Goal: Contribute content: Add original content to the website for others to see

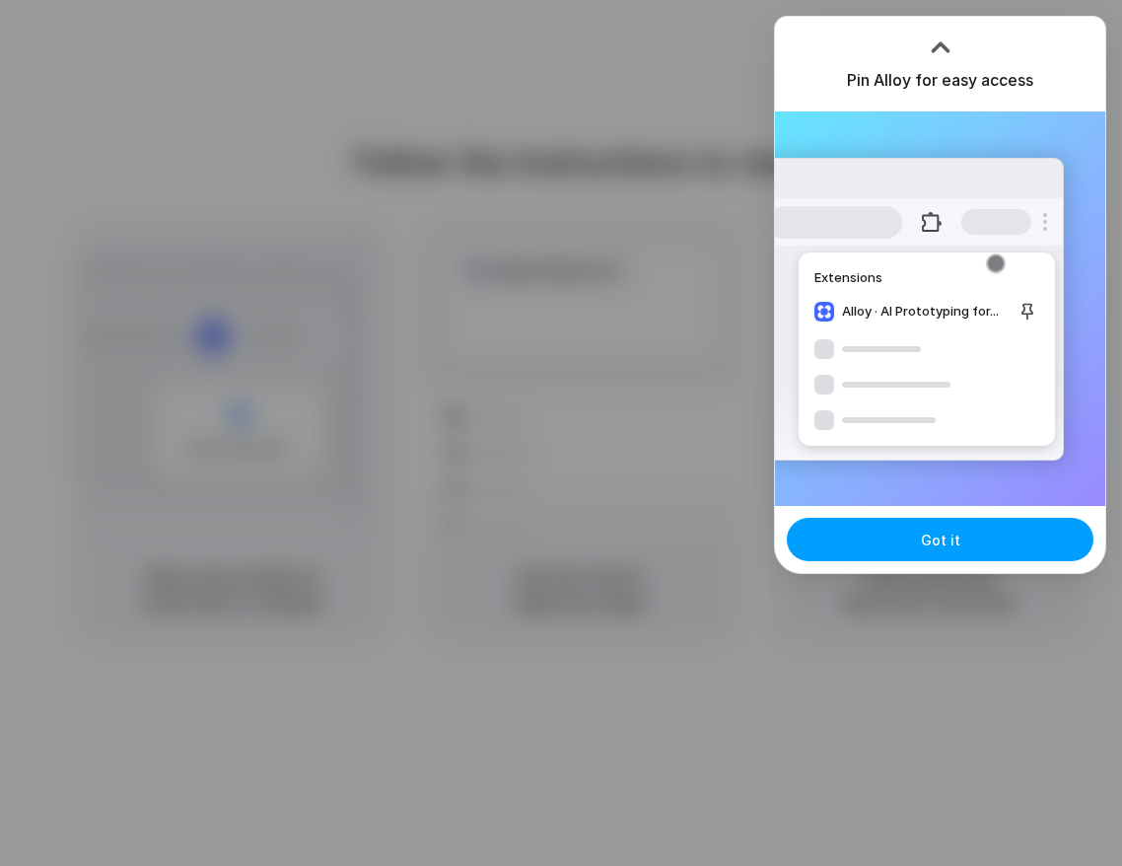
click at [928, 532] on span "Got it" at bounding box center [940, 540] width 39 height 21
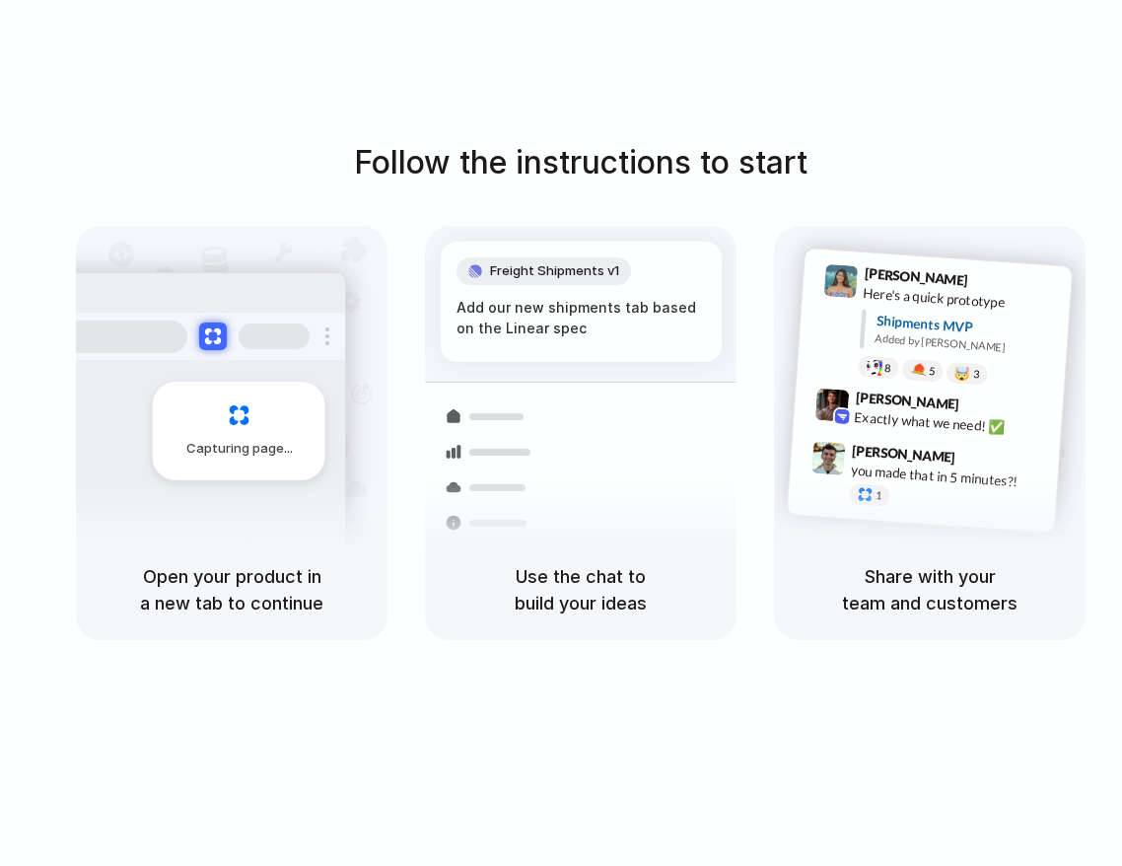
click at [527, 326] on div "Freight Shipments v1 Add our new shipments tab based on the Linear spec Shipmen…" at bounding box center [580, 451] width 335 height 418
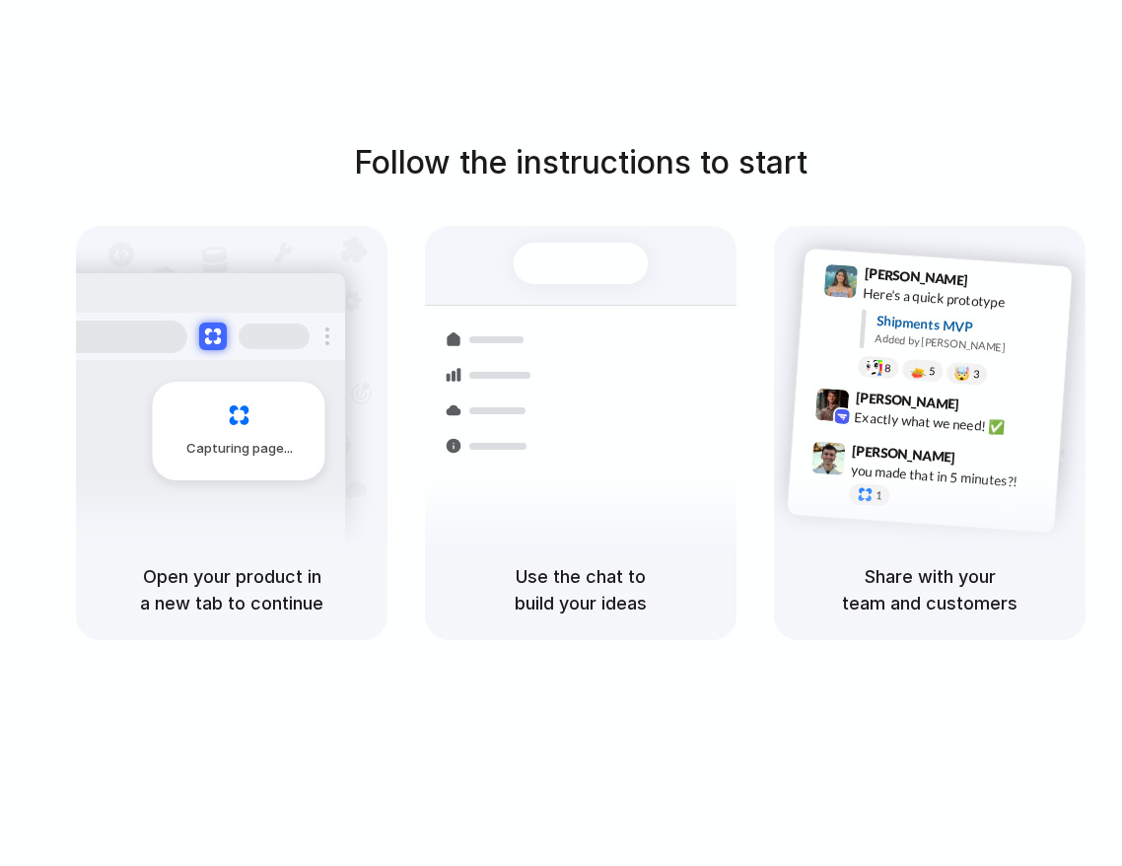
click at [557, 253] on div at bounding box center [581, 263] width 135 height 41
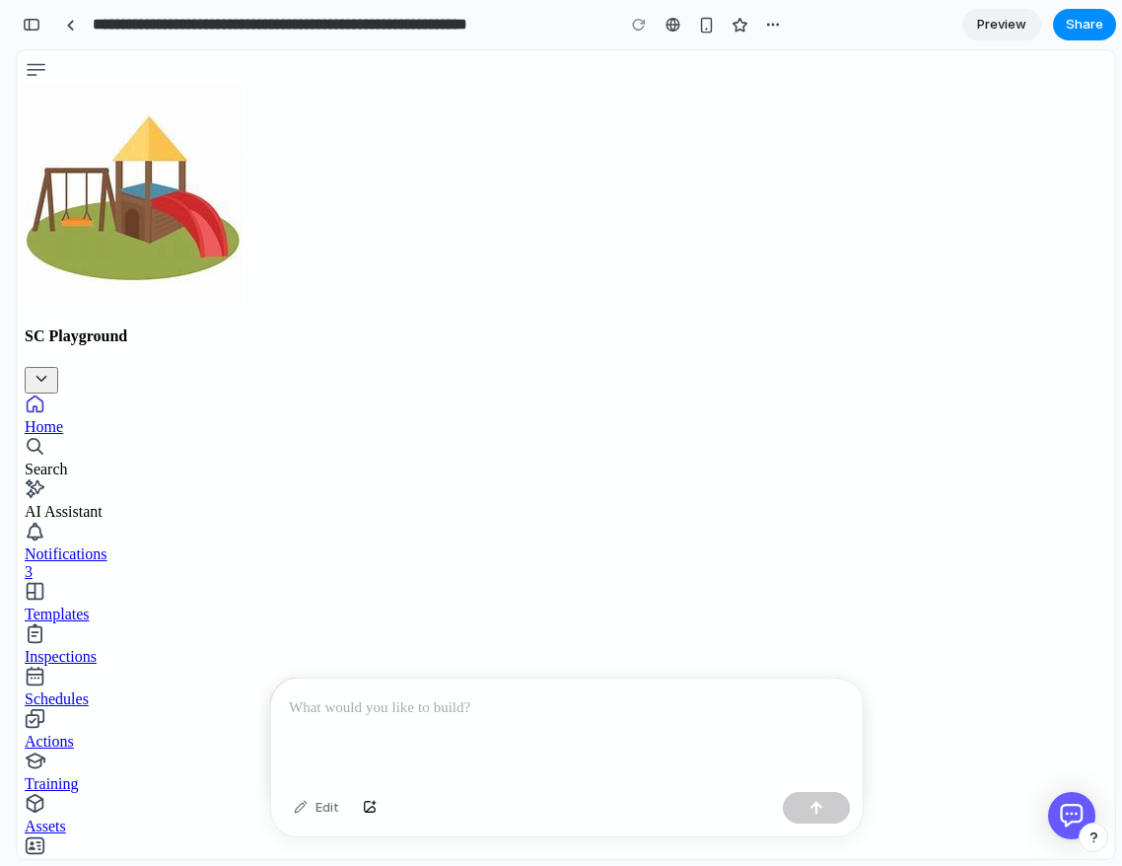
click at [622, 720] on div at bounding box center [567, 732] width 592 height 106
click at [828, 812] on button "button" at bounding box center [816, 808] width 67 height 32
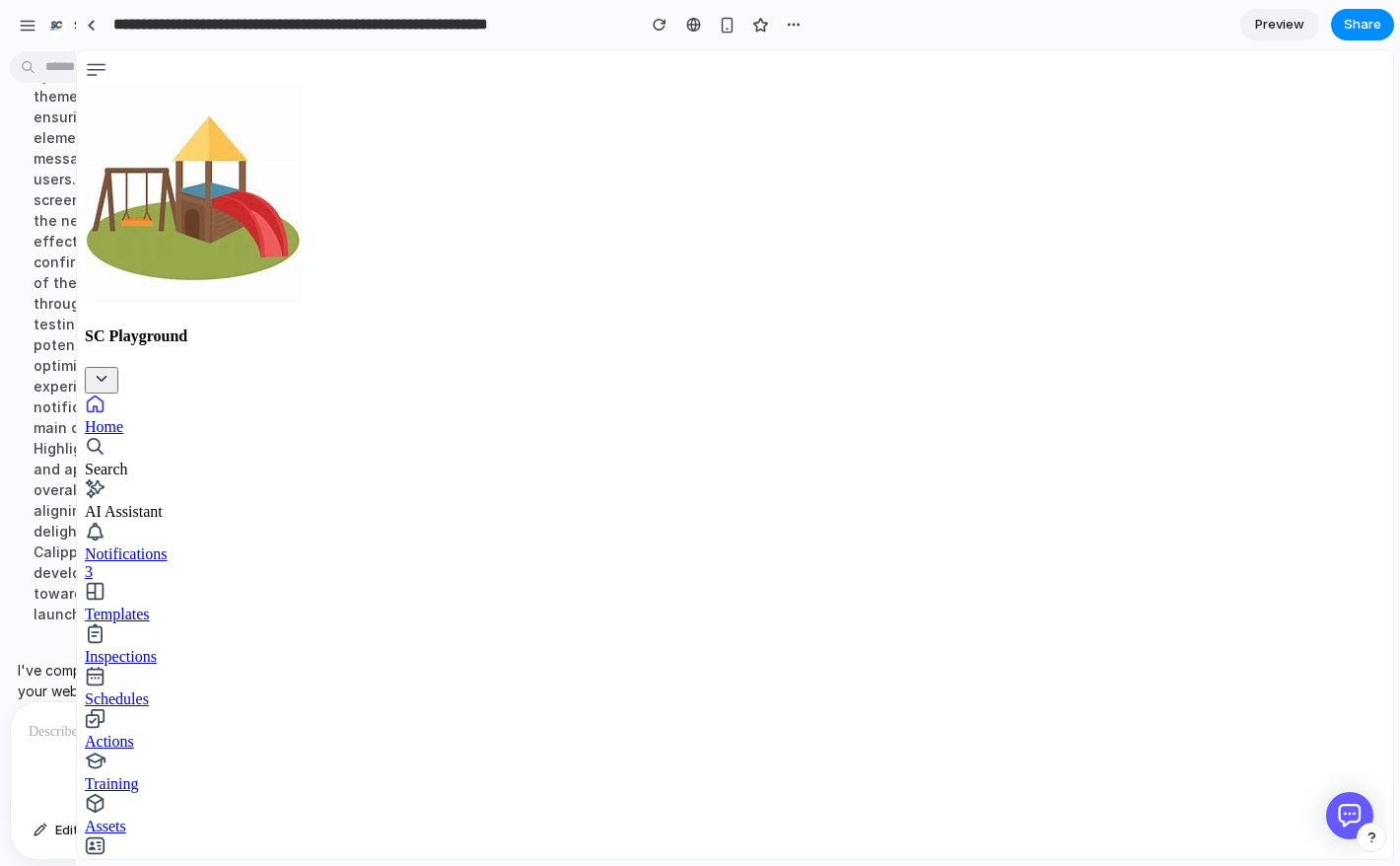
drag, startPoint x: 443, startPoint y: 565, endPoint x: 73, endPoint y: 636, distance: 376.6
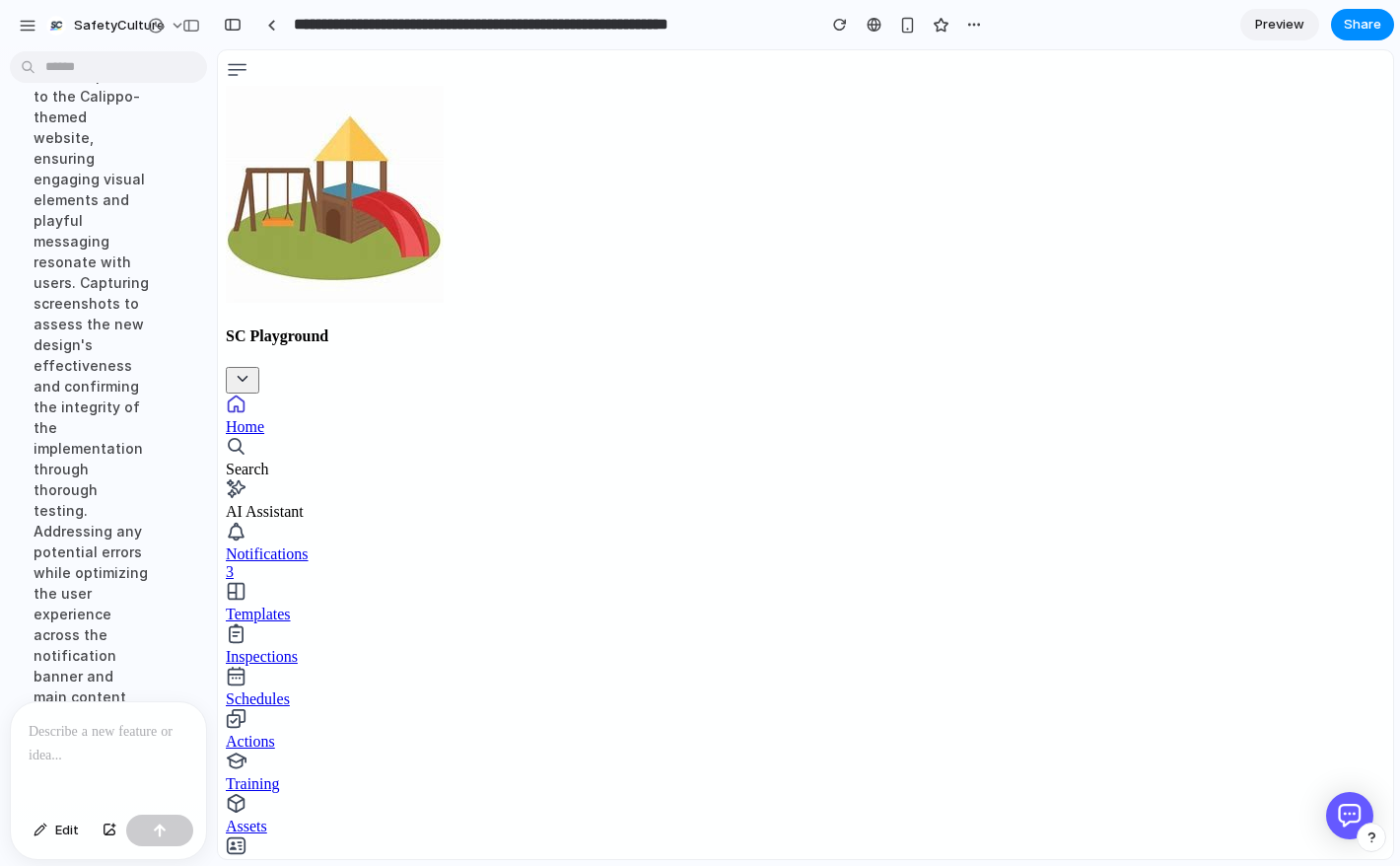
click at [217, 408] on main "Chat Preview" at bounding box center [806, 454] width 1178 height 811
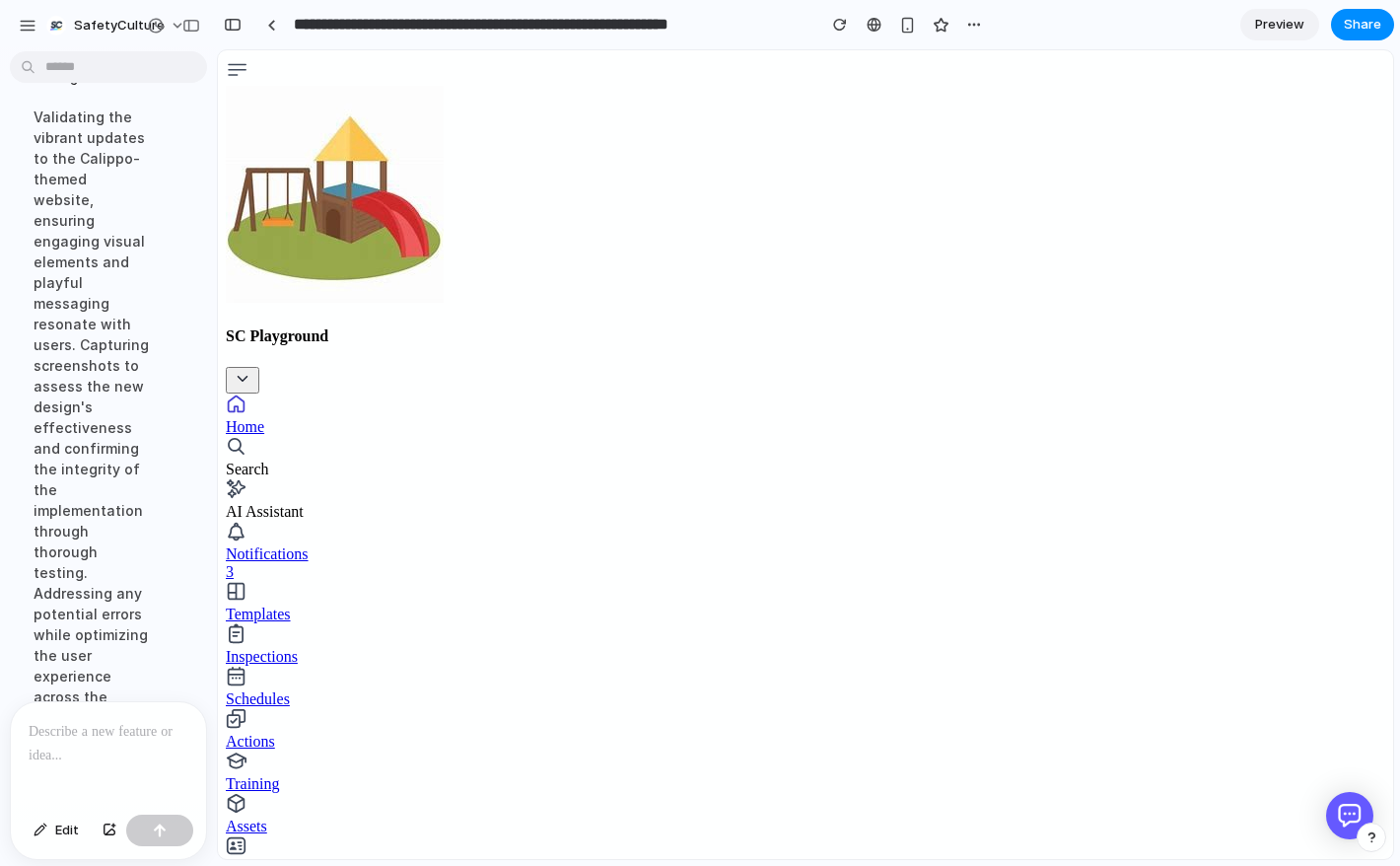
scroll to position [57, 0]
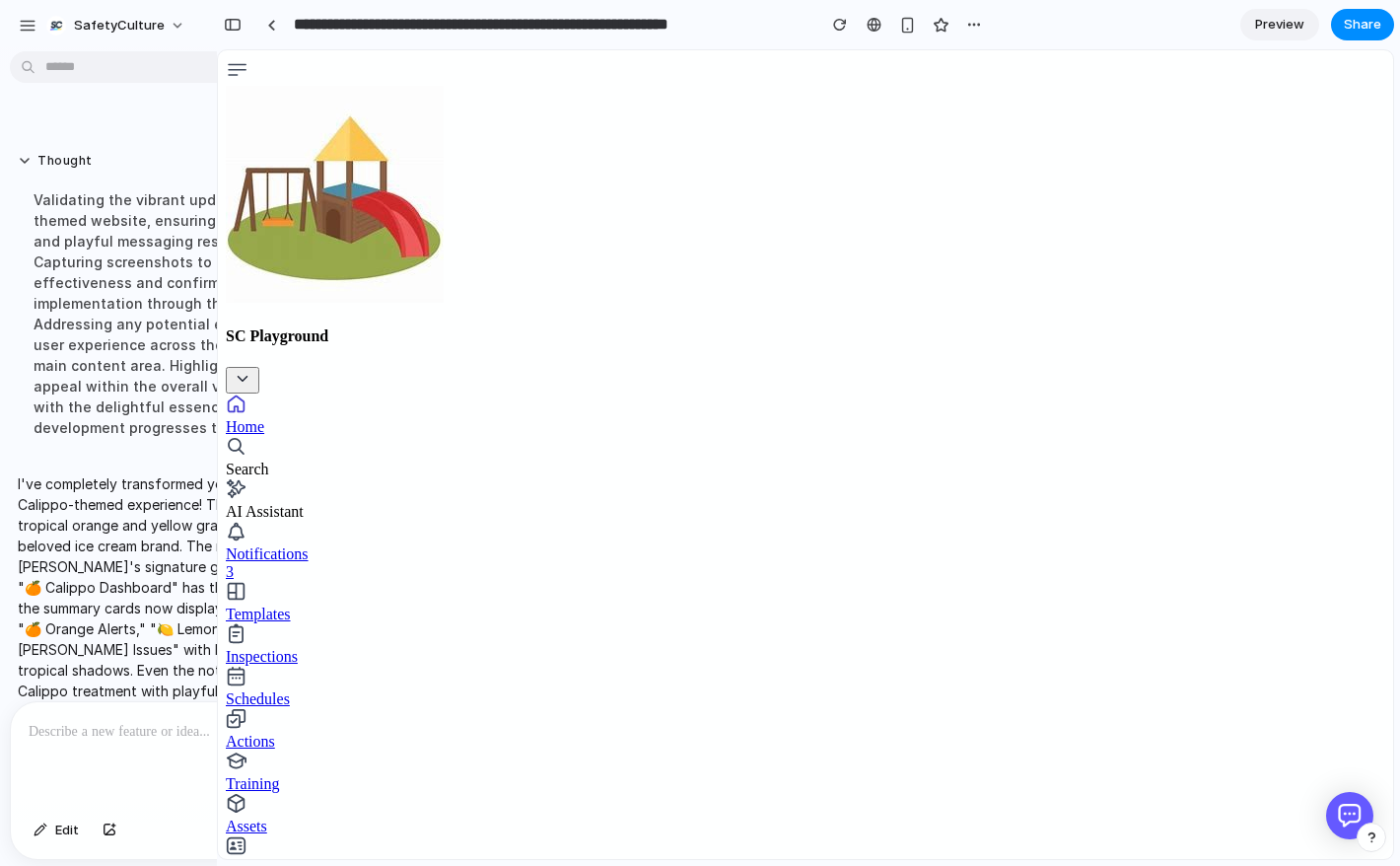
drag, startPoint x: 214, startPoint y: 405, endPoint x: 721, endPoint y: 355, distance: 509.4
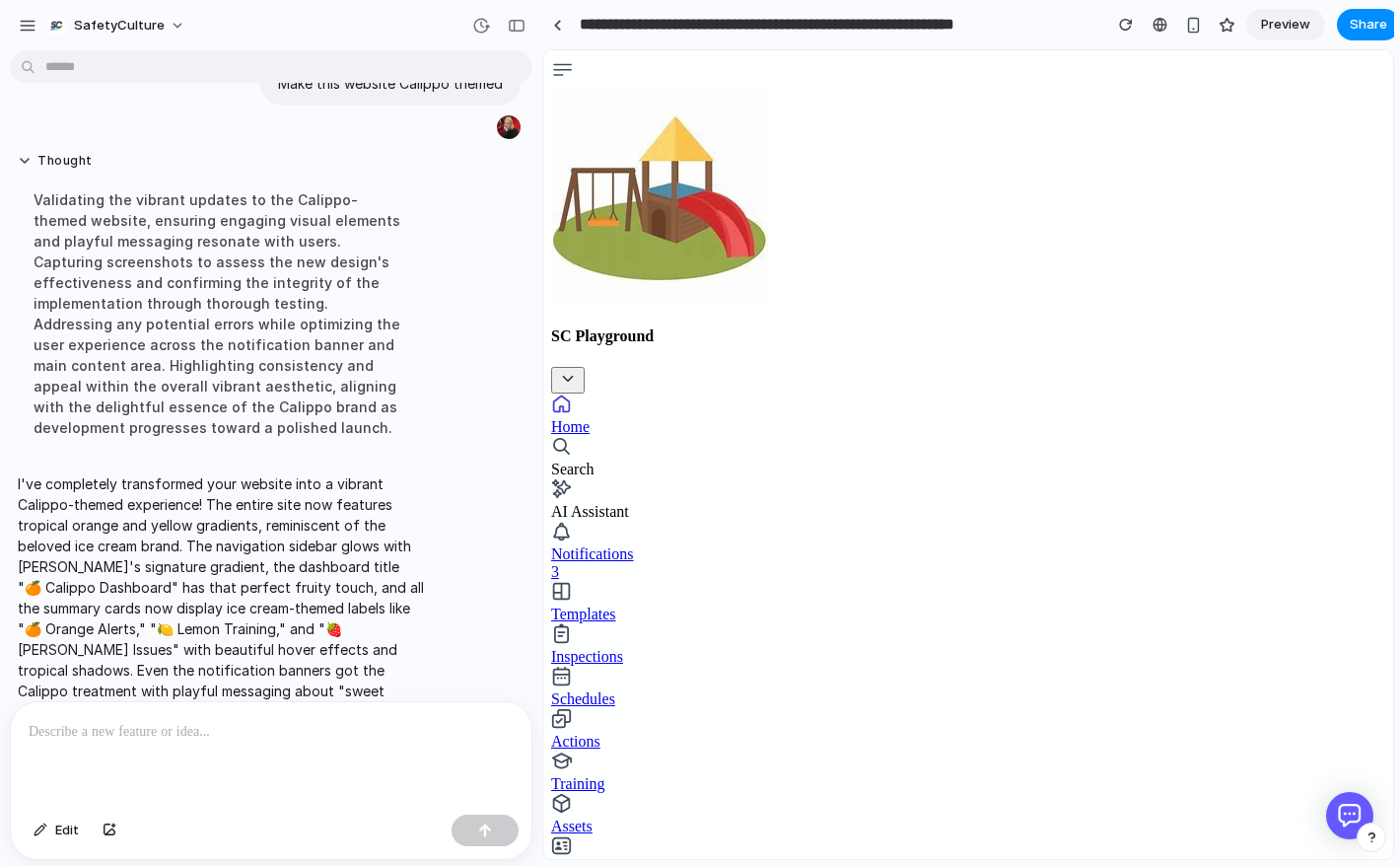
click at [286, 745] on div at bounding box center [271, 754] width 521 height 105
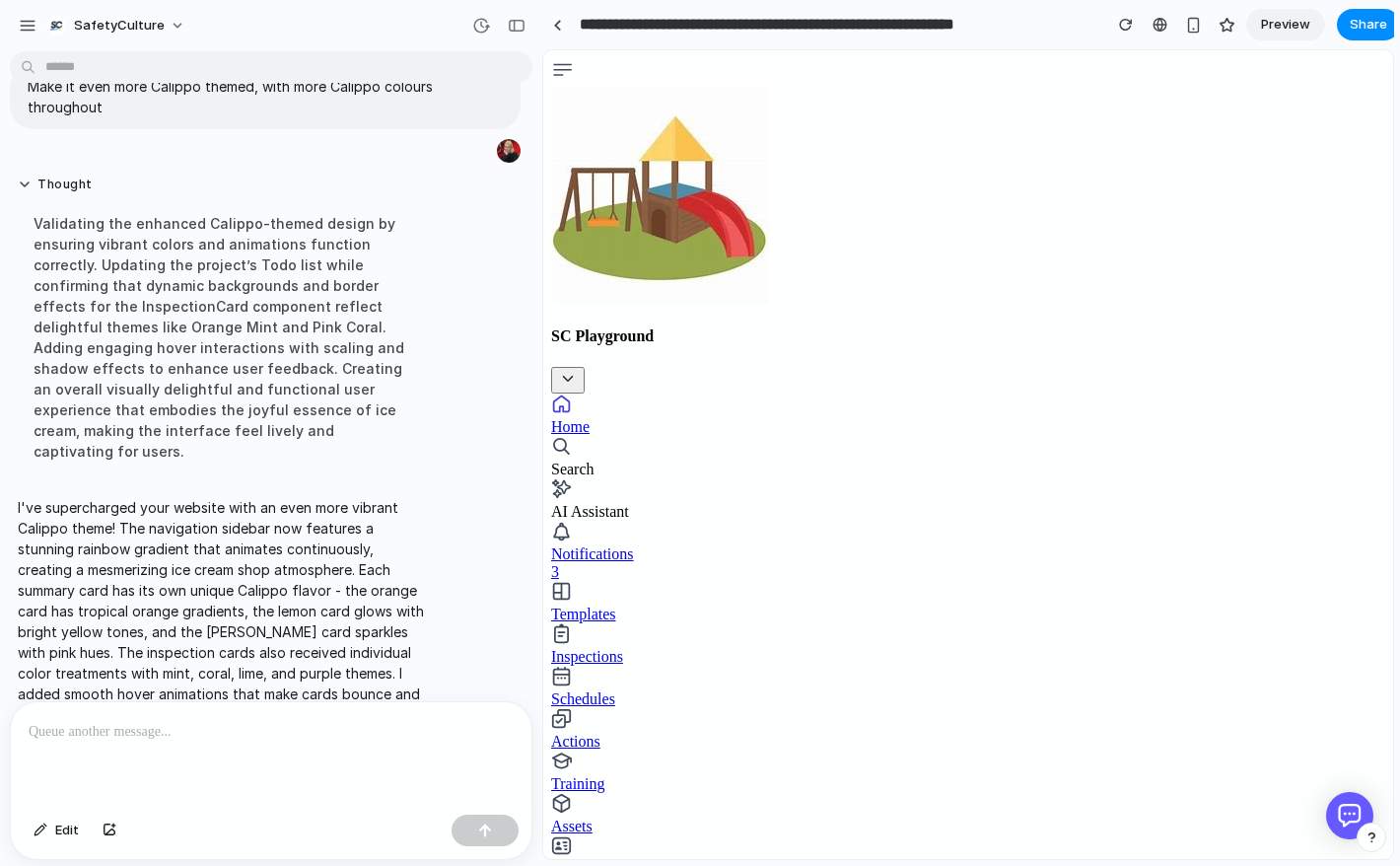
scroll to position [547, 0]
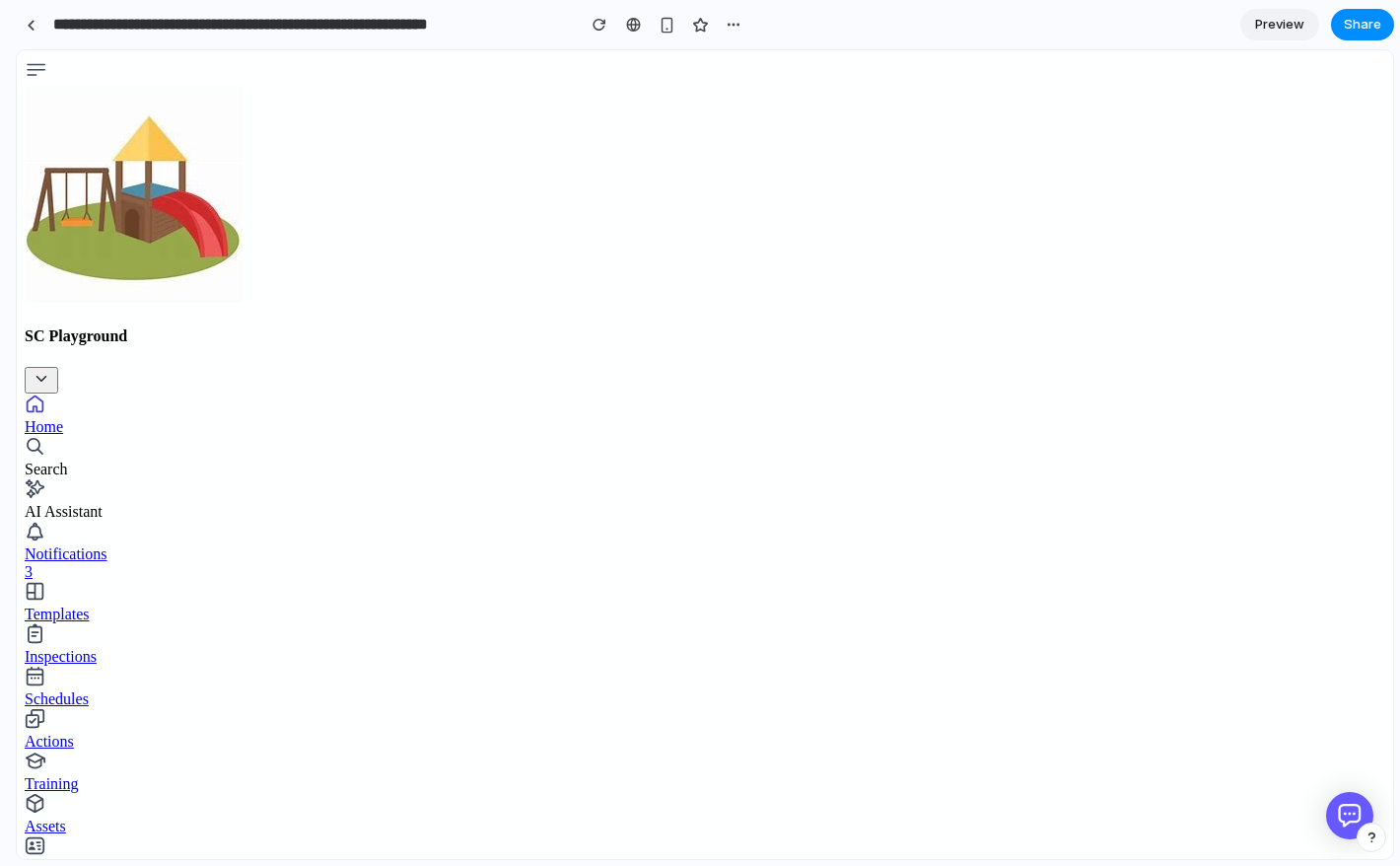
drag, startPoint x: 536, startPoint y: 293, endPoint x: -10, endPoint y: 353, distance: 549.7
click at [0, 353] on html "**********" at bounding box center [700, 433] width 1400 height 866
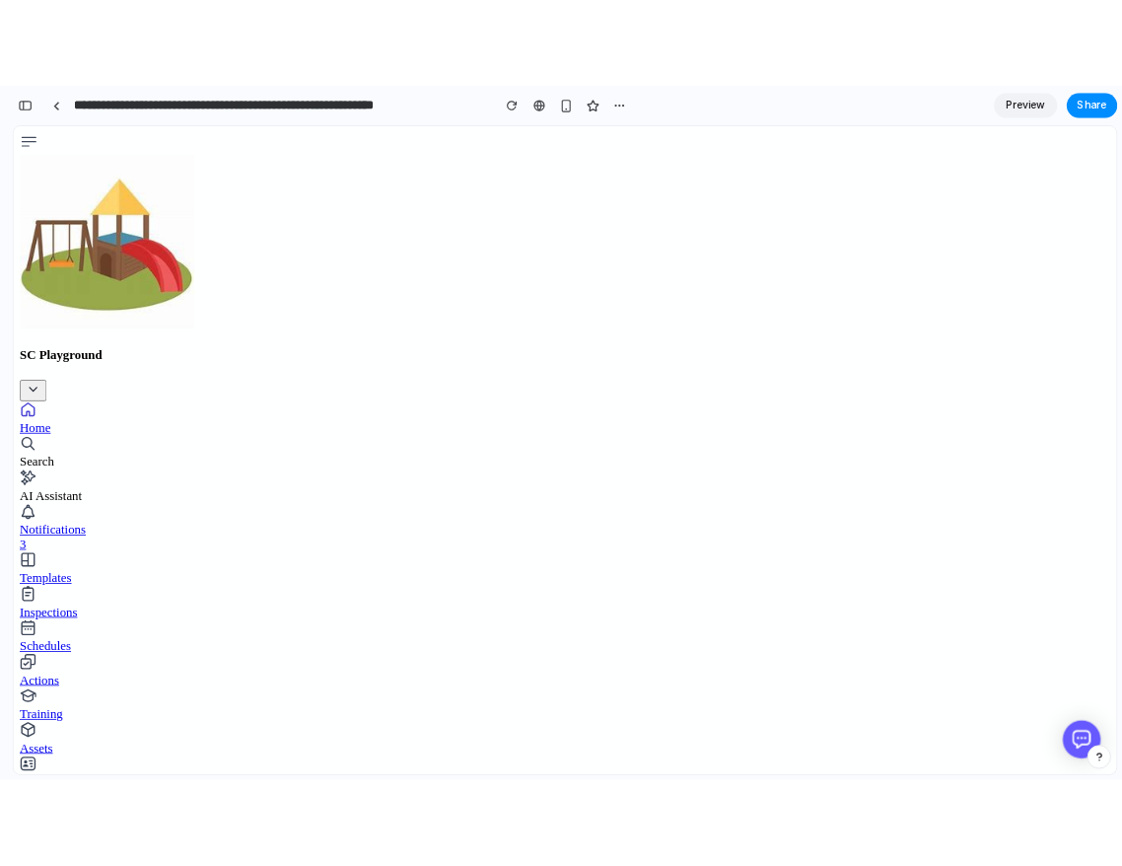
scroll to position [1065, 0]
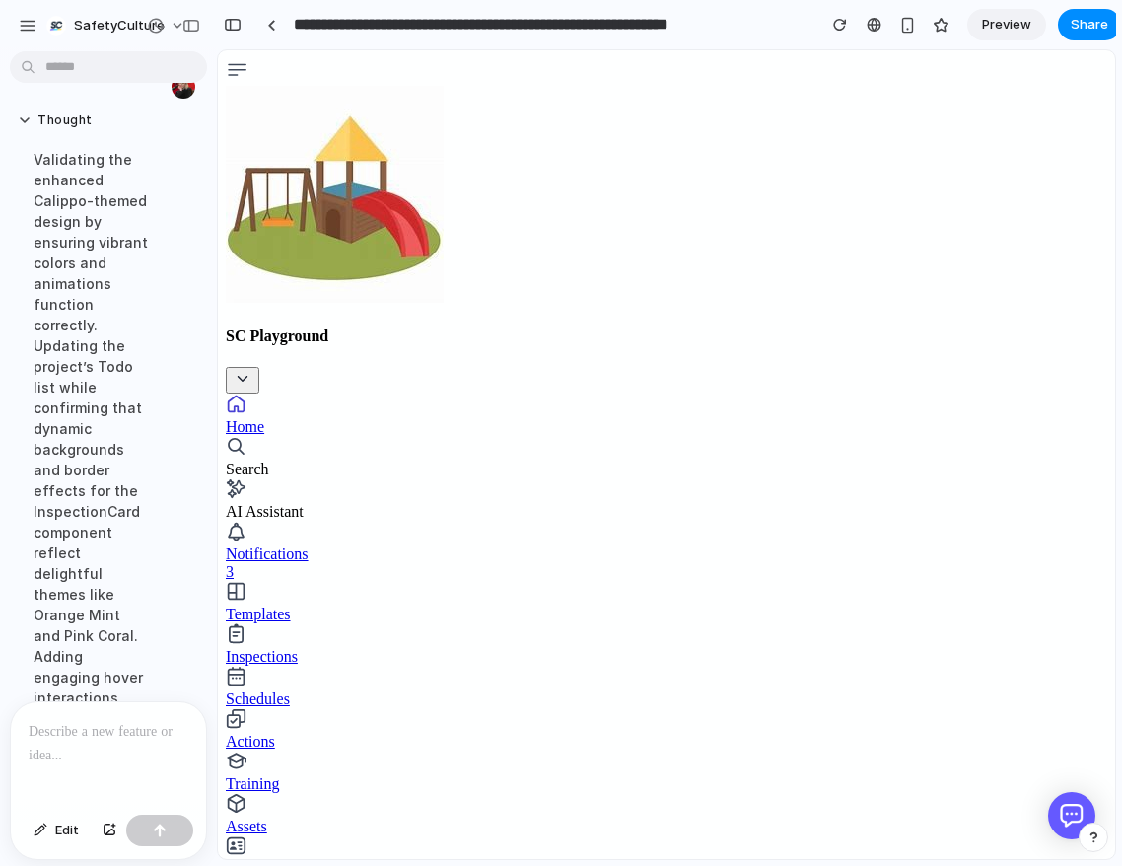
click at [63, 398] on div "Validating the enhanced Calippo-themed design by ensuring vibrant colors and an…" at bounding box center [92, 604] width 148 height 935
click at [92, 743] on p at bounding box center [109, 732] width 160 height 24
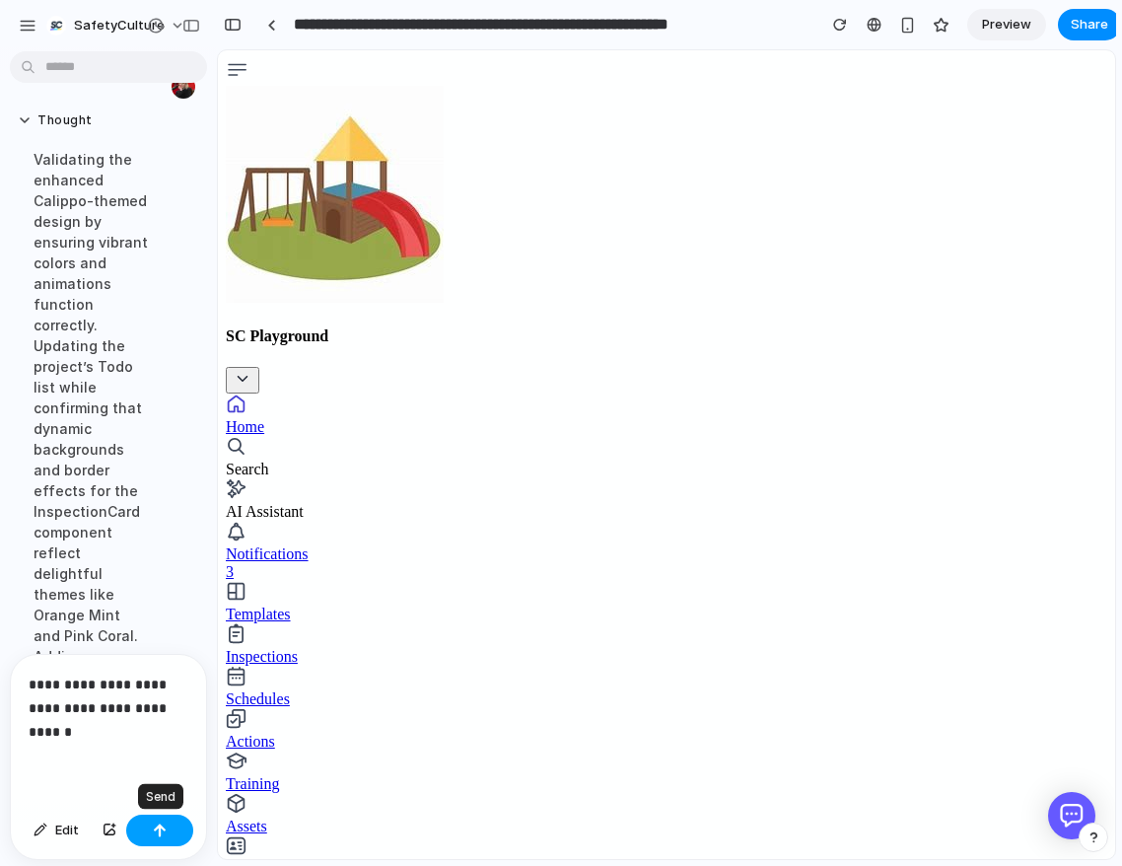
click at [160, 828] on div "button" at bounding box center [160, 830] width 14 height 14
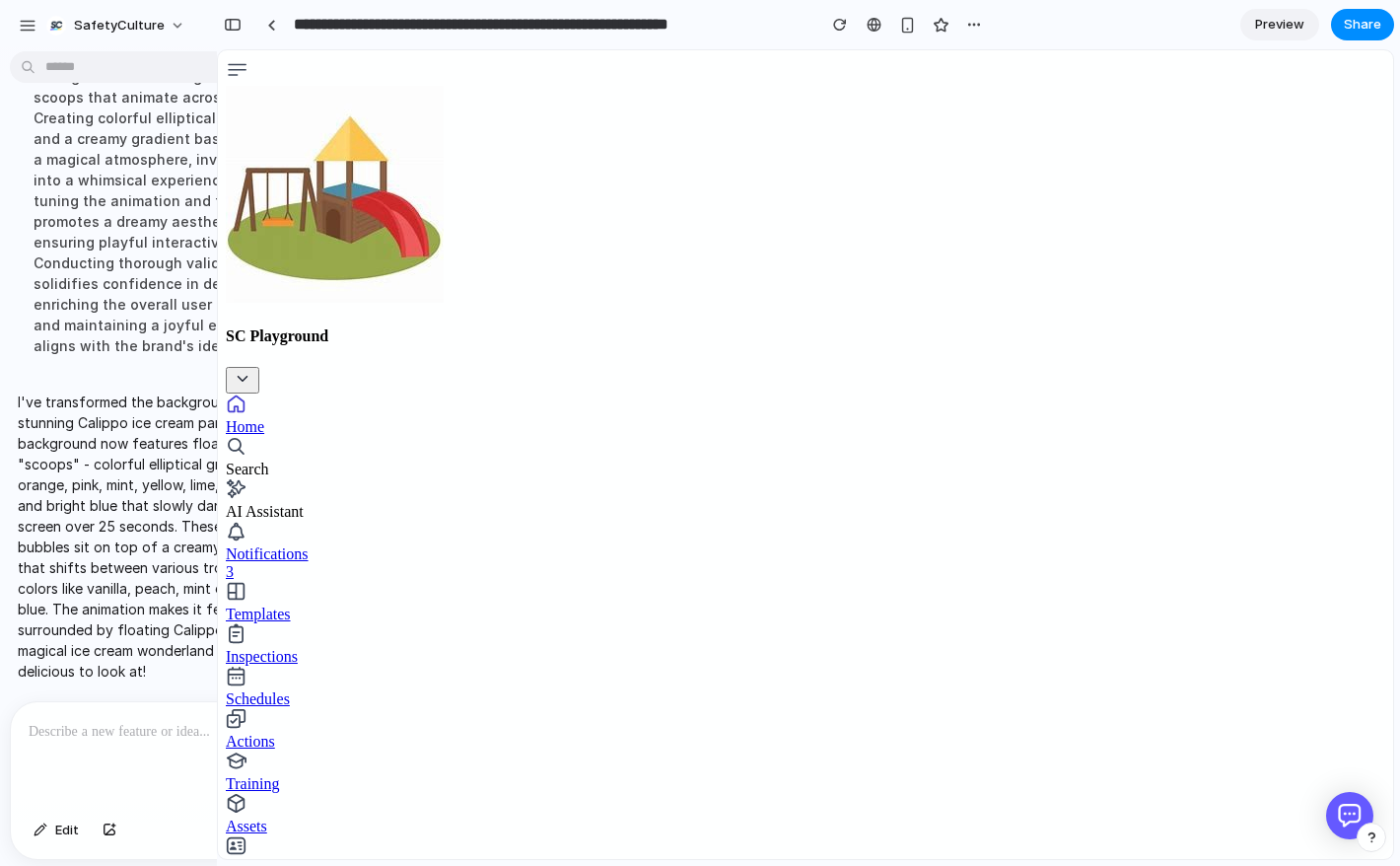
scroll to position [1225, 0]
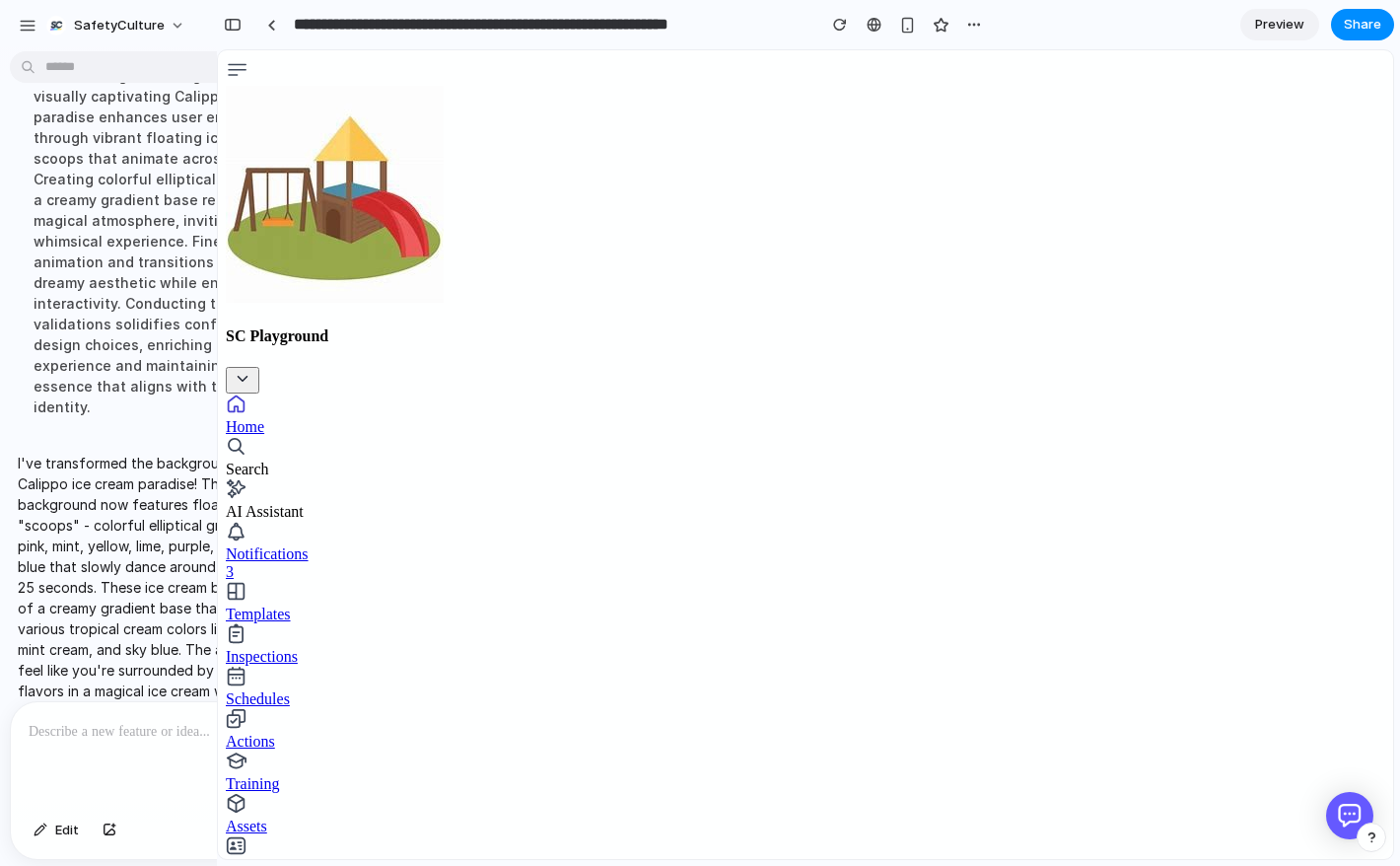
drag, startPoint x: 214, startPoint y: 321, endPoint x: 437, endPoint y: 366, distance: 227.4
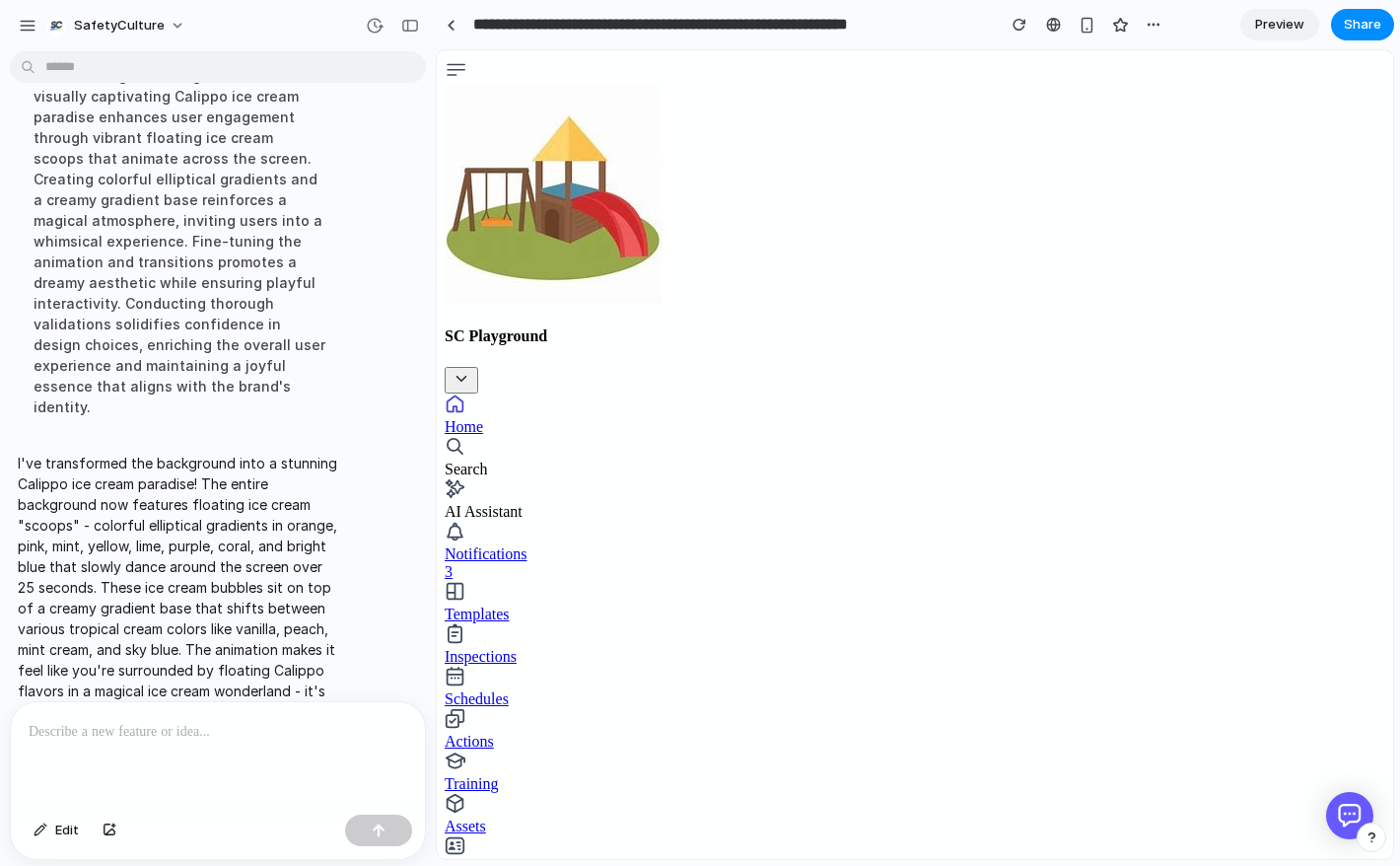
click at [215, 737] on p at bounding box center [218, 732] width 379 height 24
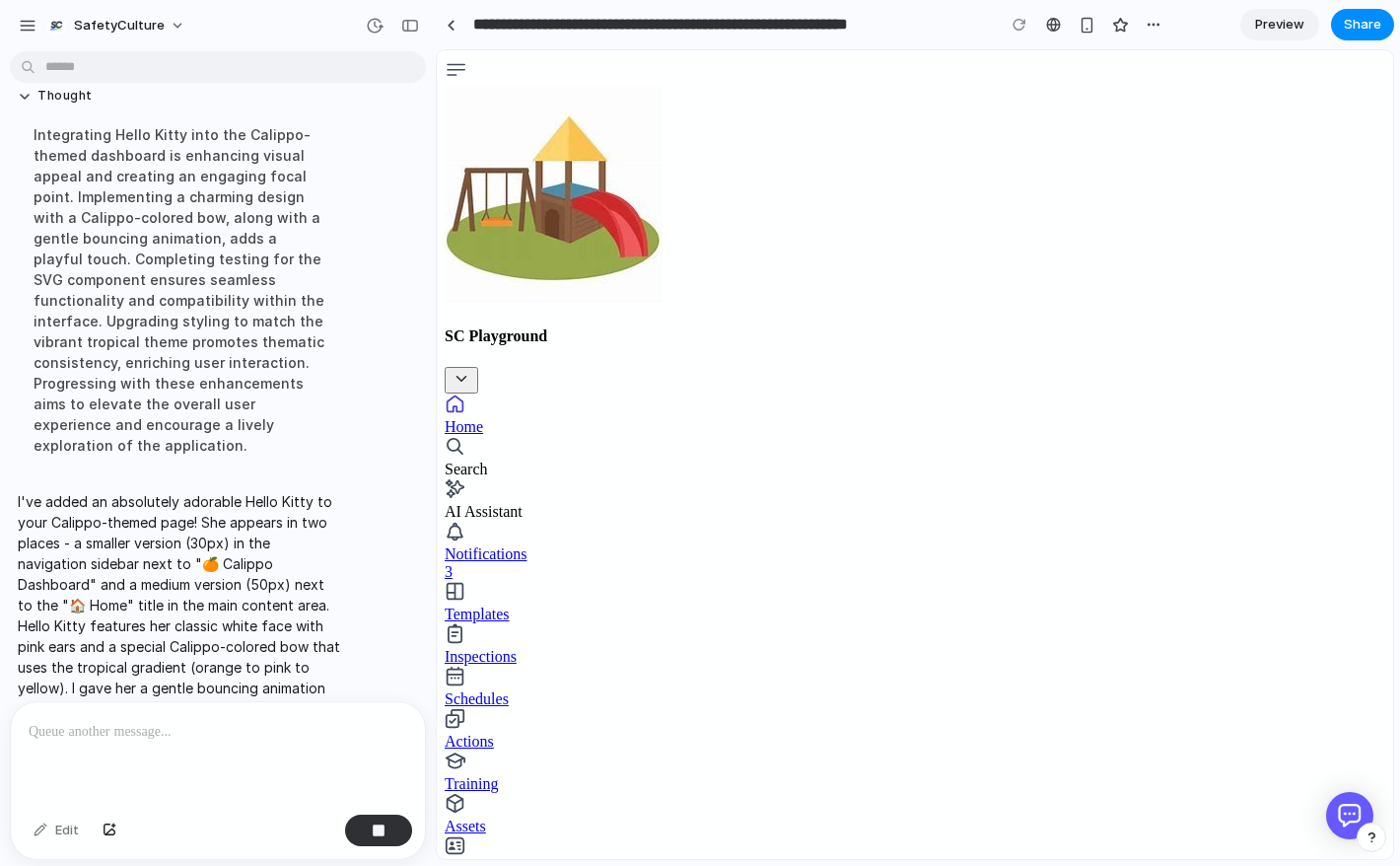
scroll to position [1695, 0]
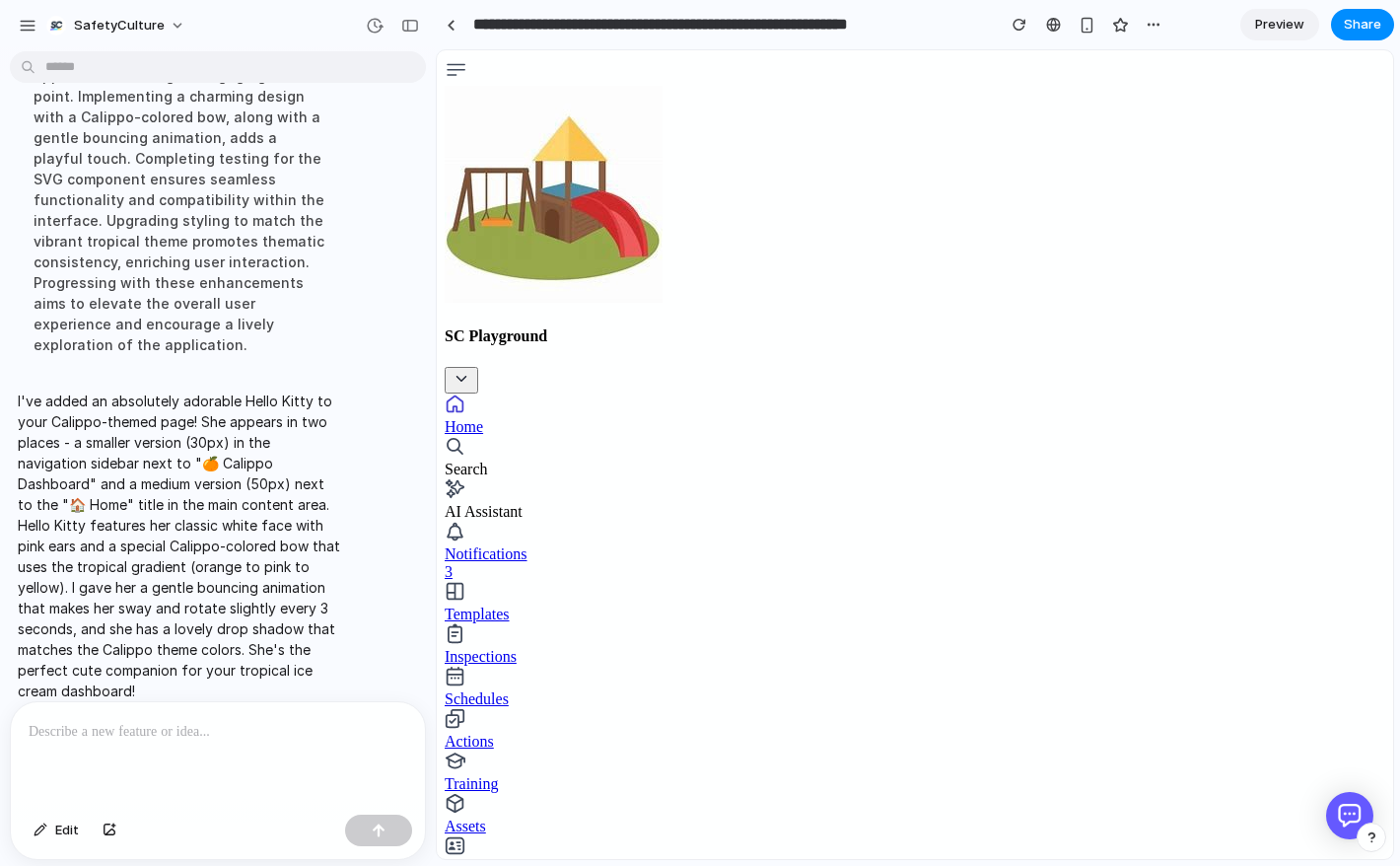
click at [193, 752] on div at bounding box center [218, 754] width 414 height 105
